Goal: Use online tool/utility: Utilize a website feature to perform a specific function

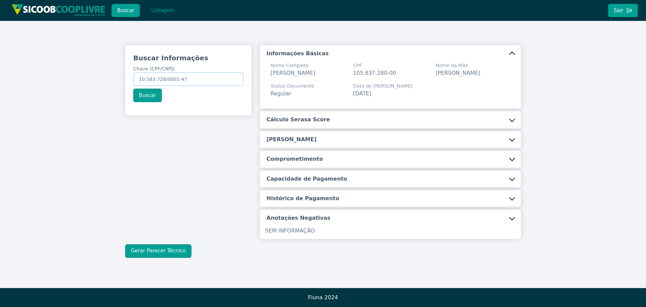
drag, startPoint x: 188, startPoint y: 82, endPoint x: -12, endPoint y: 61, distance: 201.5
click at [0, 61] on html "Buscar Listagem Sair Buscar Informações Chave (CPF/CNPJ) 10.583.728/0001-47 Bus…" at bounding box center [323, 153] width 646 height 307
click at [200, 76] on input "10.583.728/0001-47" at bounding box center [188, 78] width 110 height 13
drag, startPoint x: 160, startPoint y: 79, endPoint x: 92, endPoint y: 75, distance: 68.1
click at [78, 75] on div "Buscar Informações Chave (CPF/CNPJ) 10.583.728/0001-47 Buscar Informações Básic…" at bounding box center [323, 151] width 646 height 261
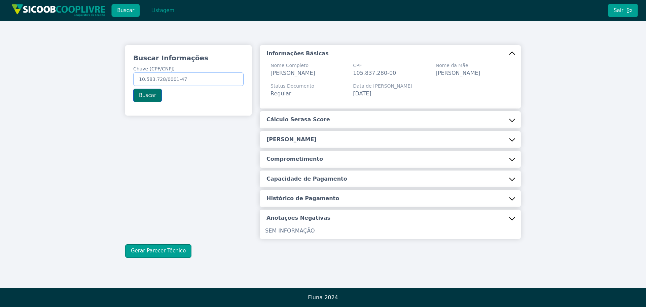
paste input "357.616.868-05"
type input "357.616.868-05"
click at [160, 98] on button "Buscar" at bounding box center [147, 95] width 29 height 13
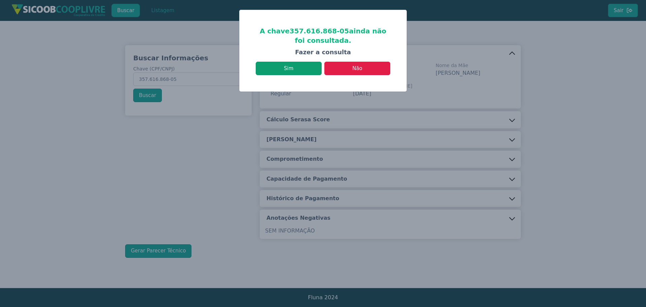
click at [310, 65] on button "Sim" at bounding box center [289, 68] width 66 height 13
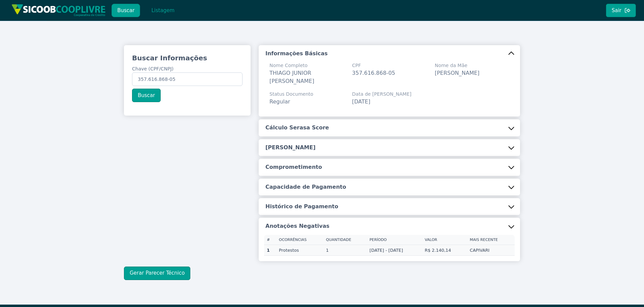
click at [506, 125] on button "Cálculo Serasa Score" at bounding box center [389, 127] width 261 height 17
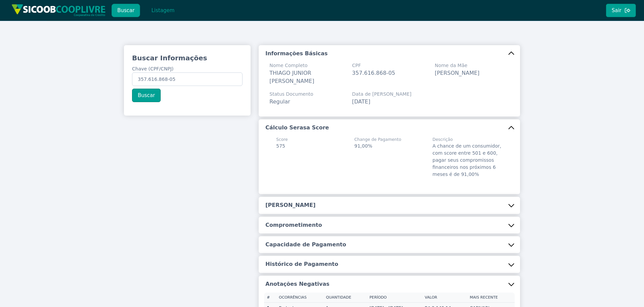
click at [339, 205] on button "[PERSON_NAME]" at bounding box center [389, 205] width 261 height 17
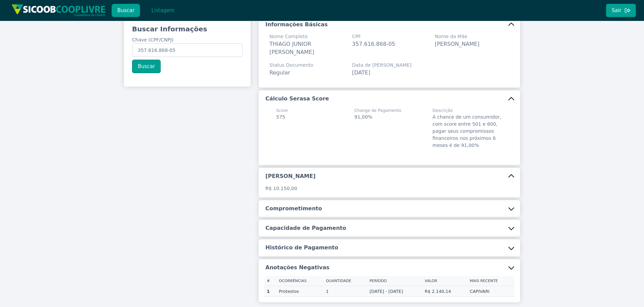
scroll to position [88, 0]
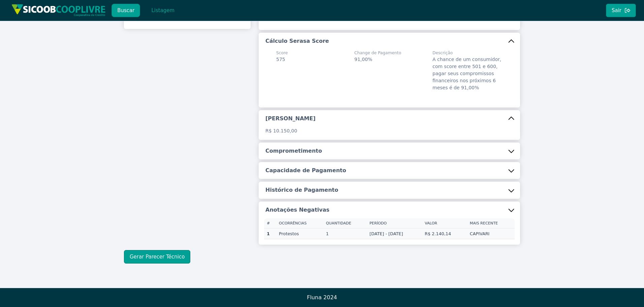
click at [296, 148] on h5 "Comprometimento" at bounding box center [293, 150] width 57 height 7
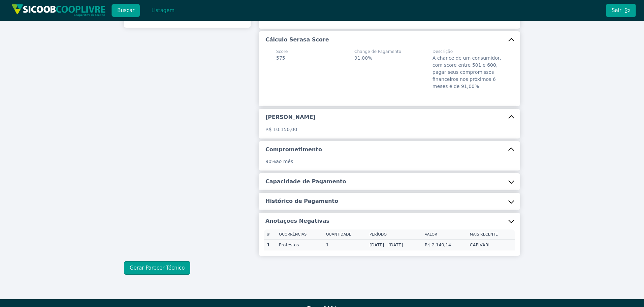
click at [304, 183] on h5 "Capacidade de Pagamento" at bounding box center [305, 181] width 81 height 7
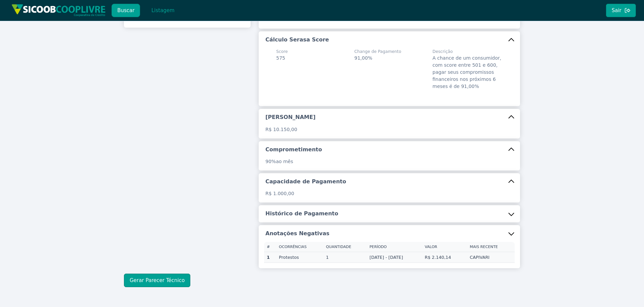
click at [302, 219] on button "Histórico de Pagamento" at bounding box center [389, 213] width 261 height 17
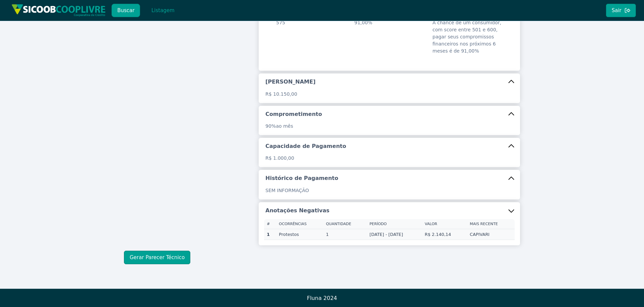
scroll to position [125, 0]
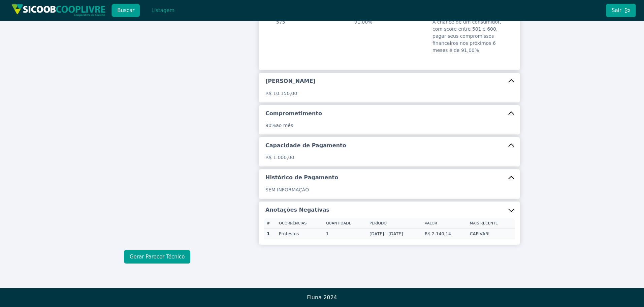
click at [166, 262] on button "Gerar Parecer Técnico" at bounding box center [157, 256] width 66 height 13
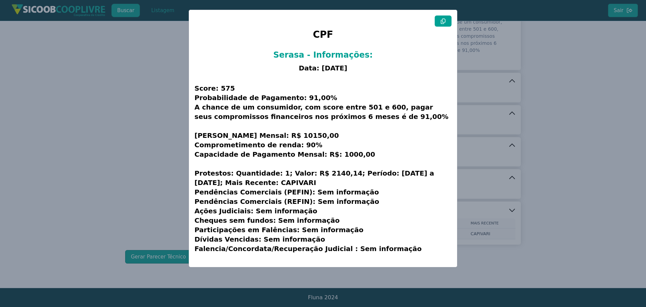
click at [443, 18] on button at bounding box center [443, 20] width 17 height 11
click at [103, 133] on modal-container "CPF Serasa - Informações: Data: [DATE] Score: 575 Probabilidade de Pagamento: 9…" at bounding box center [323, 153] width 646 height 307
